Goal: Task Accomplishment & Management: Use online tool/utility

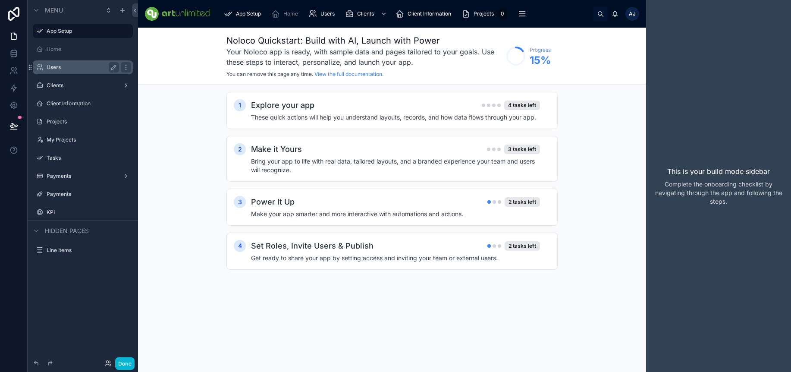
click at [78, 66] on label "Users" at bounding box center [81, 67] width 69 height 7
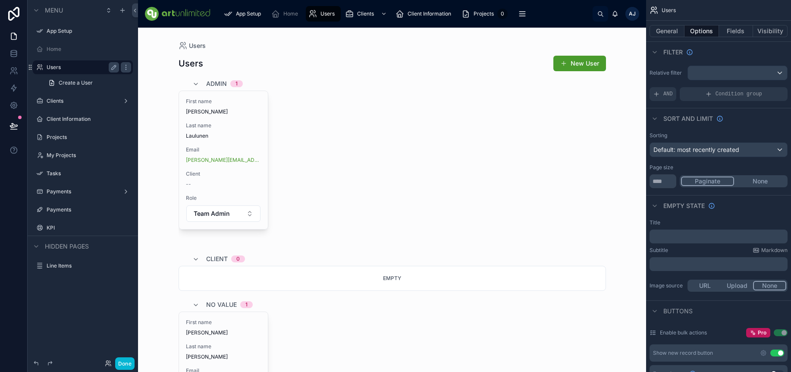
click at [229, 164] on div at bounding box center [392, 274] width 441 height 493
click at [765, 178] on button "None" at bounding box center [759, 180] width 53 height 9
click at [711, 178] on button "Paginate" at bounding box center [707, 180] width 53 height 9
click at [668, 32] on button "General" at bounding box center [666, 31] width 35 height 12
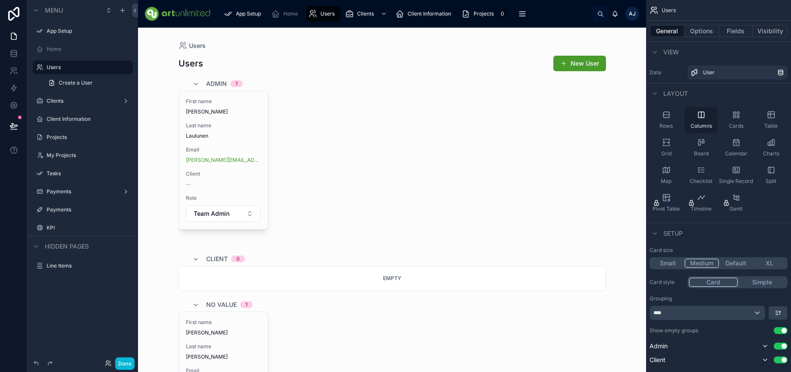
click at [696, 122] on div "Columns" at bounding box center [700, 120] width 33 height 26
click at [733, 263] on button "Default" at bounding box center [735, 262] width 34 height 9
click at [706, 263] on button "Medium" at bounding box center [701, 262] width 34 height 9
click at [765, 282] on button "Simple" at bounding box center [761, 281] width 49 height 9
click at [711, 279] on button "Card" at bounding box center [713, 281] width 48 height 9
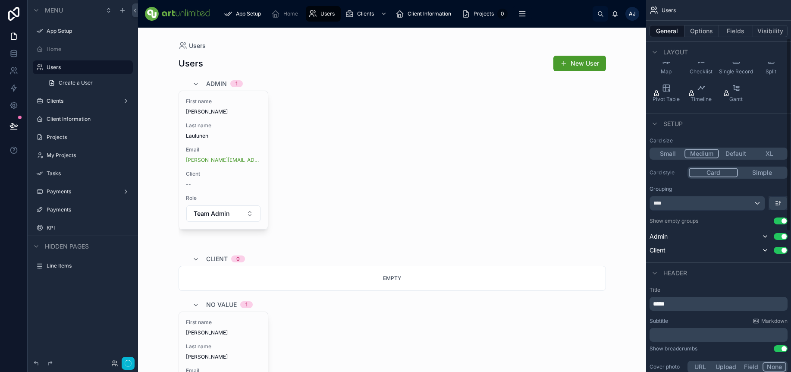
scroll to position [111, 0]
click at [781, 250] on button "Use setting" at bounding box center [781, 248] width 14 height 7
click at [780, 251] on button "Use setting" at bounding box center [781, 248] width 14 height 7
click at [779, 236] on button "Use setting" at bounding box center [781, 235] width 14 height 7
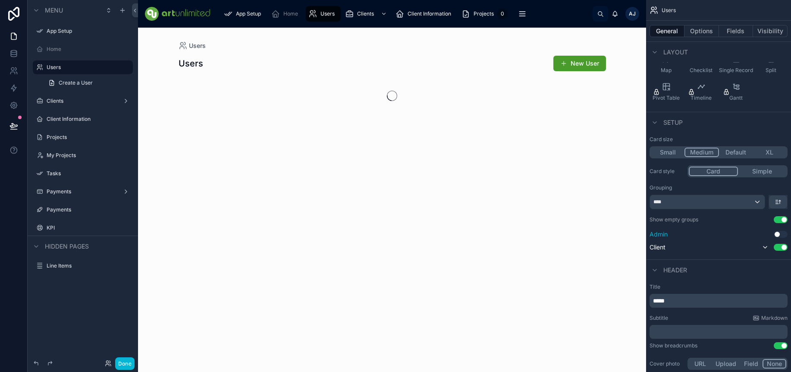
click at [778, 235] on button "Use setting" at bounding box center [781, 234] width 14 height 7
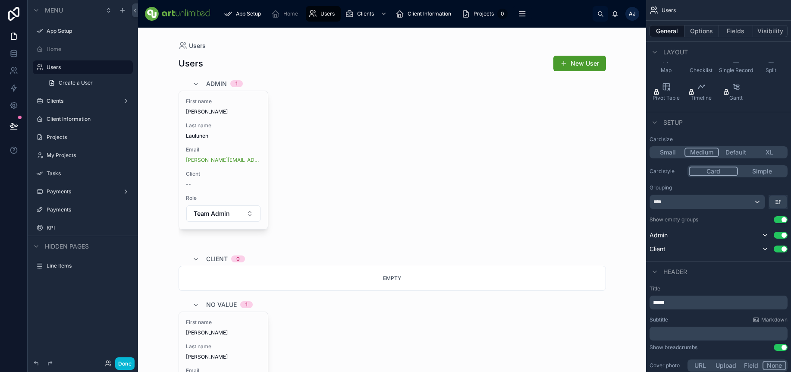
click at [779, 220] on button "Use setting" at bounding box center [781, 219] width 14 height 7
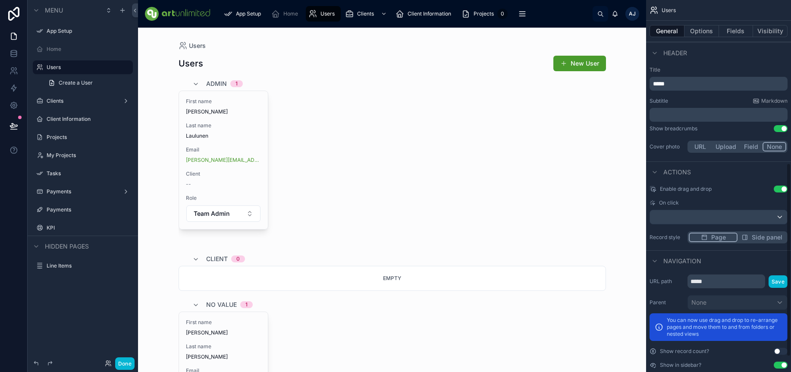
scroll to position [343, 0]
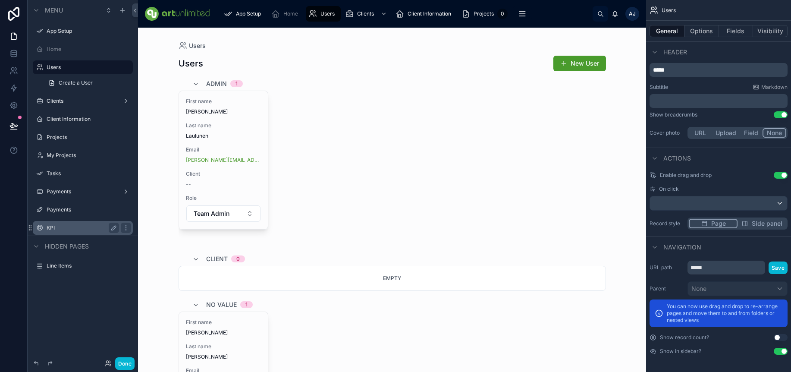
click at [63, 228] on label "KPI" at bounding box center [81, 227] width 69 height 7
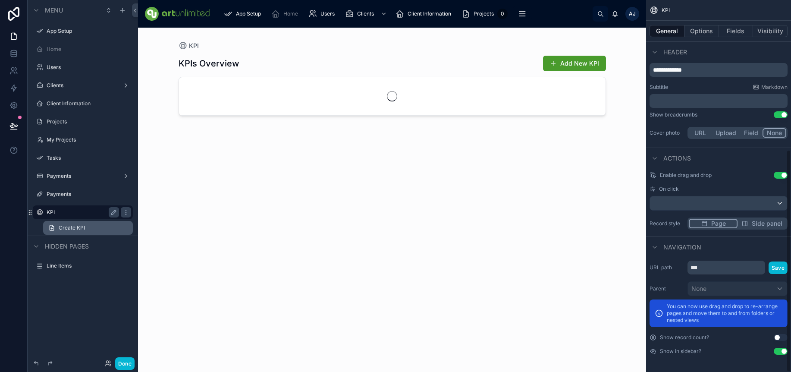
scroll to position [250, 0]
click at [14, 54] on icon at bounding box center [13, 53] width 9 height 9
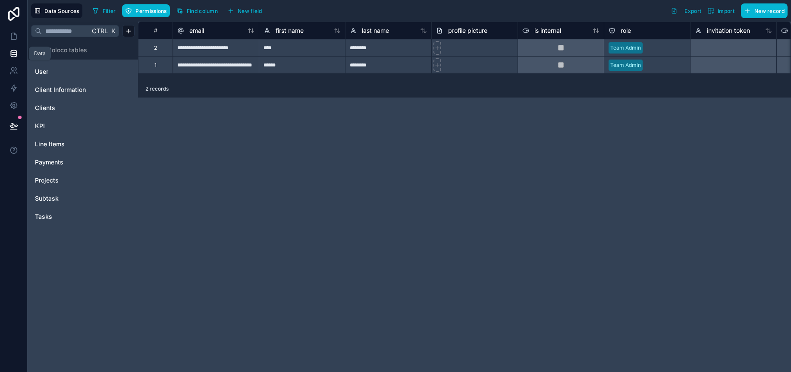
click at [18, 56] on link at bounding box center [13, 53] width 27 height 17
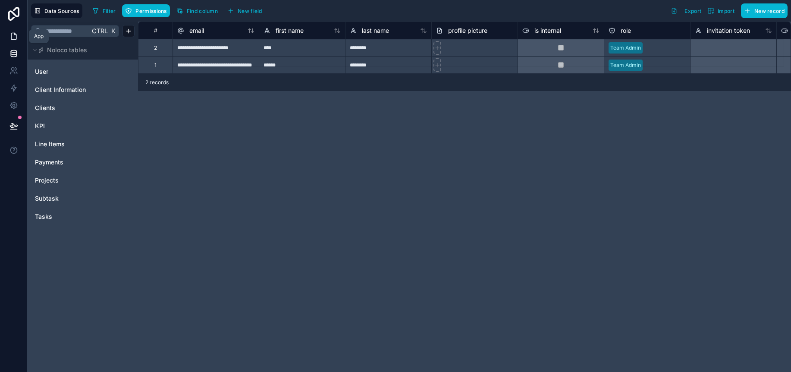
click at [15, 38] on icon at bounding box center [13, 36] width 9 height 9
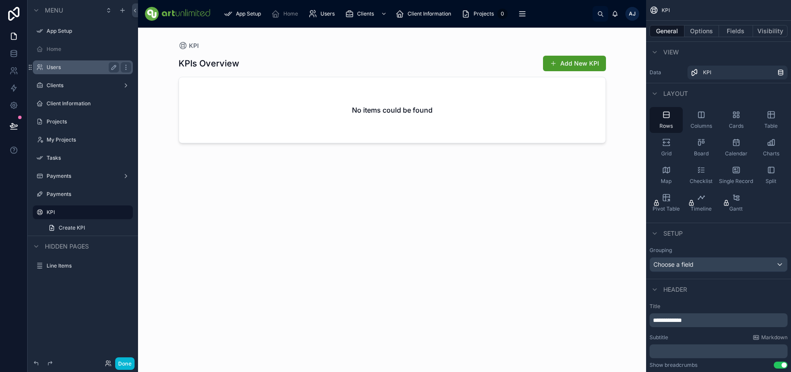
click at [55, 67] on label "Users" at bounding box center [81, 67] width 69 height 7
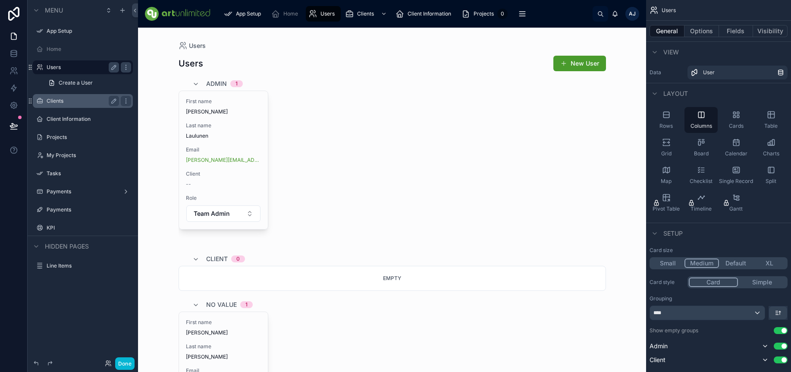
click at [60, 103] on label "Clients" at bounding box center [81, 100] width 69 height 7
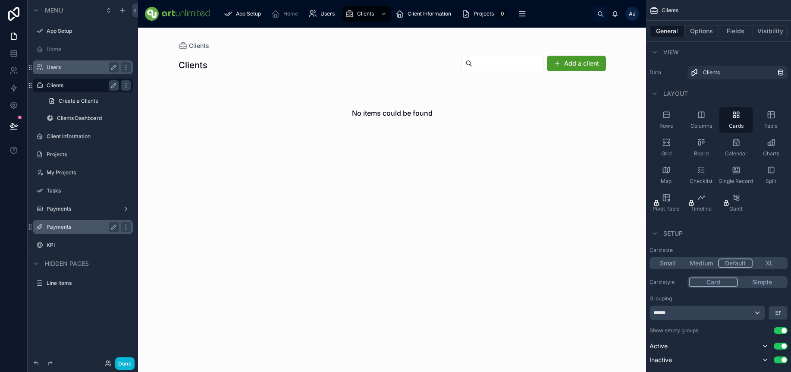
click at [64, 229] on label "Payments" at bounding box center [81, 226] width 69 height 7
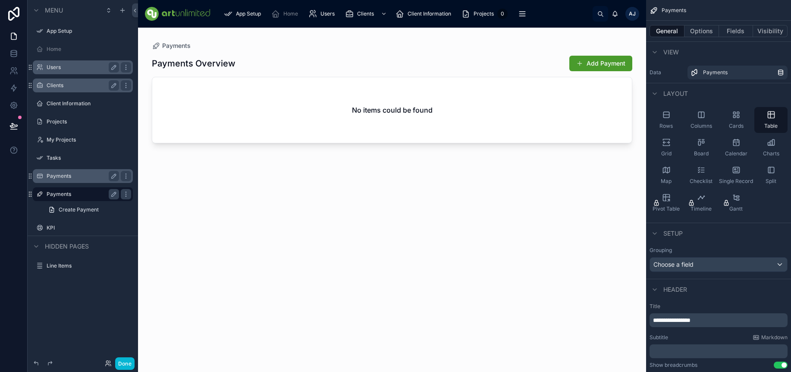
click at [61, 175] on label "Payments" at bounding box center [81, 175] width 69 height 7
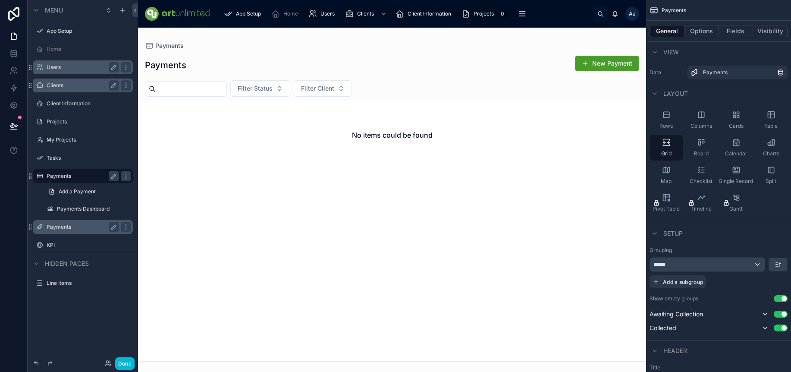
click at [603, 61] on div at bounding box center [392, 200] width 508 height 344
click at [602, 65] on button "New Payment" at bounding box center [607, 64] width 64 height 16
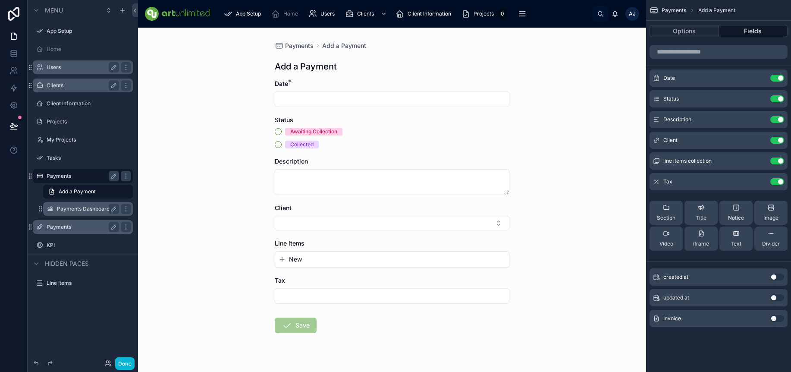
click at [86, 210] on label "Payments Dashboard" at bounding box center [86, 208] width 59 height 7
